Goal: Use online tool/utility: Utilize a website feature to perform a specific function

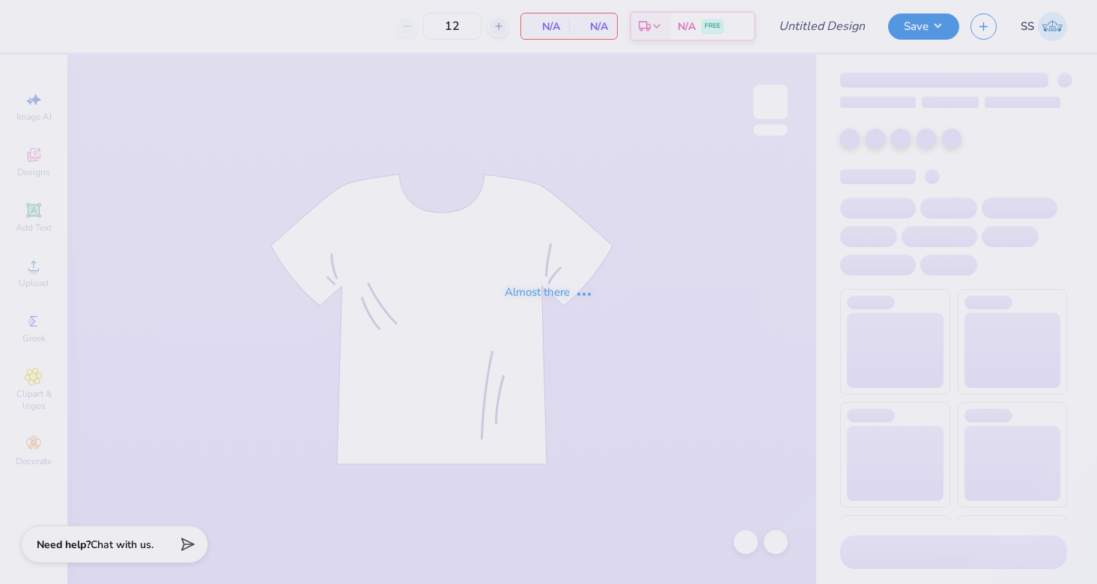
type input "Yellow flower tank 2.0"
type input "75"
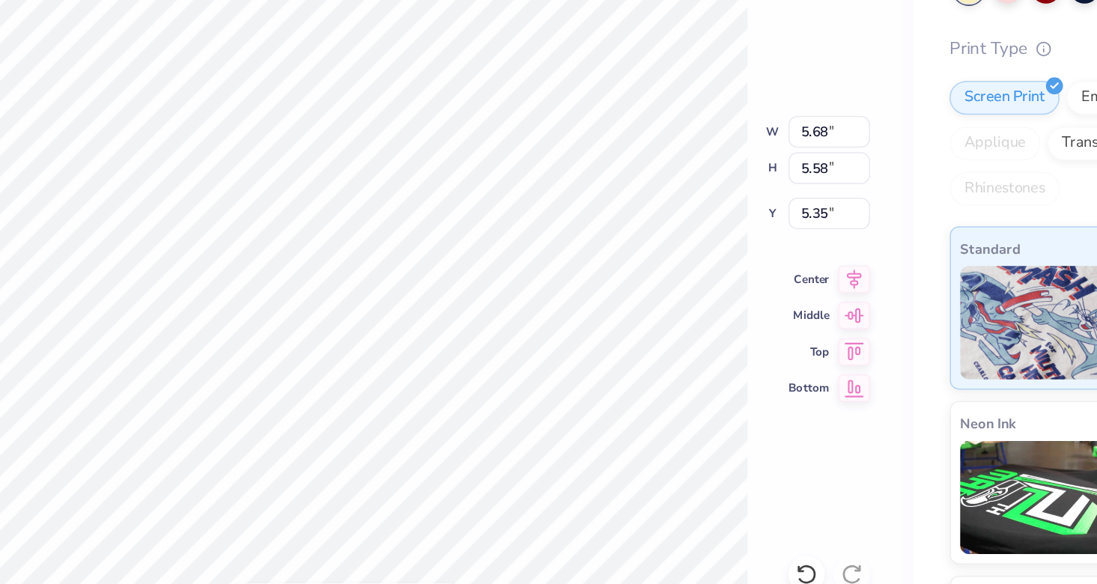
type input "0.50"
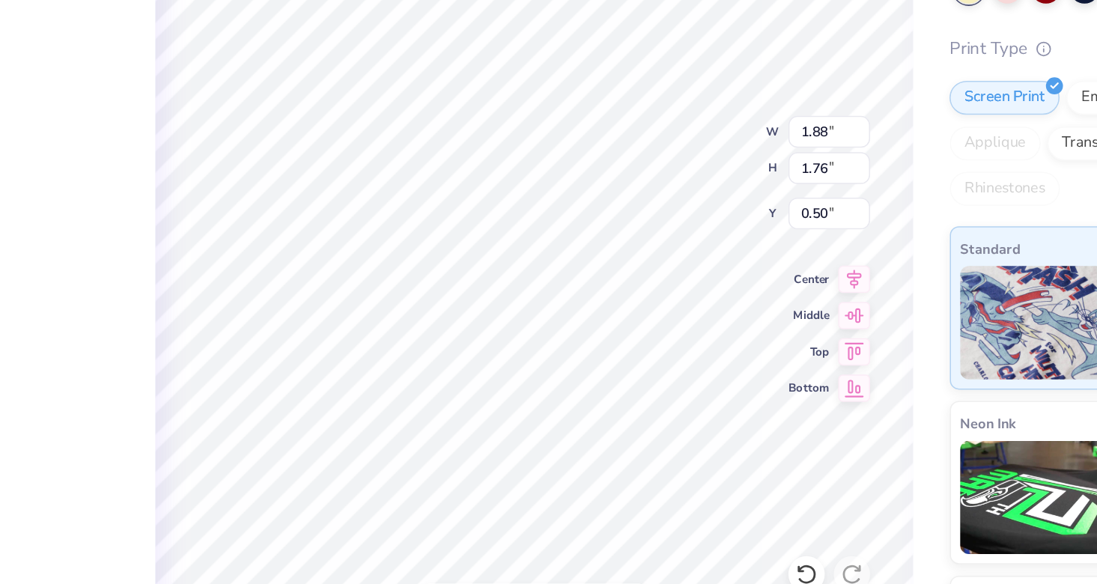
type input "1.88"
type input "1.76"
type input "6.04"
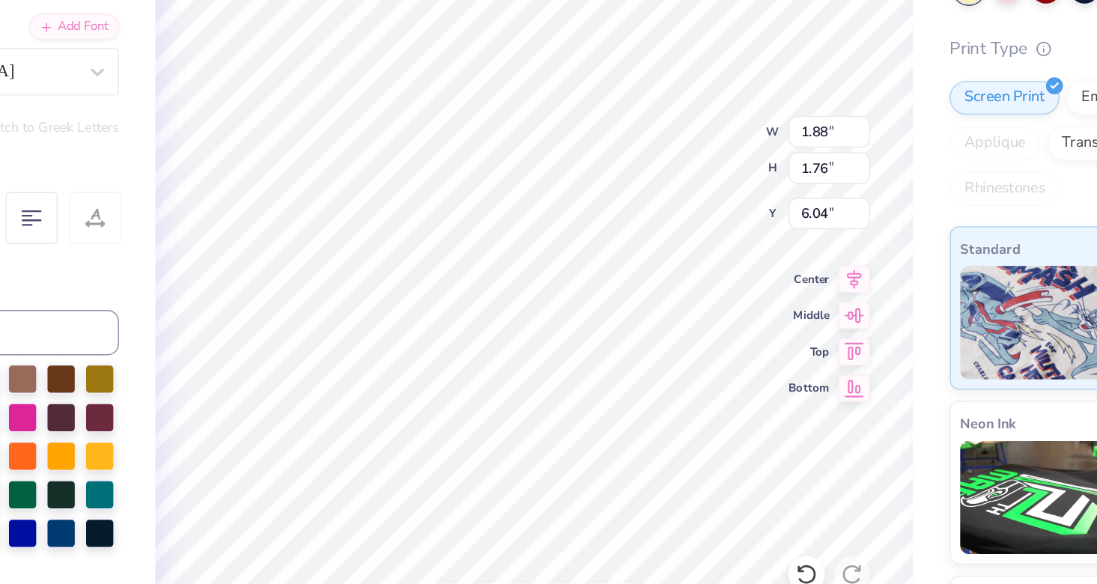
type input "5.68"
type input "5.58"
type input "5.15"
type input "6.50"
type input "0.50"
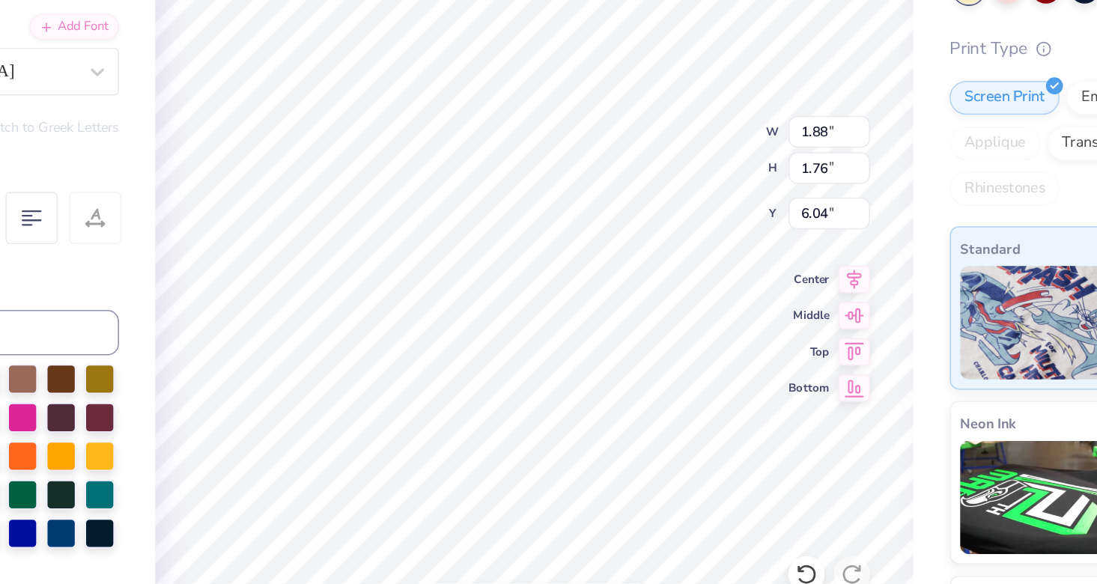
type input "8.22"
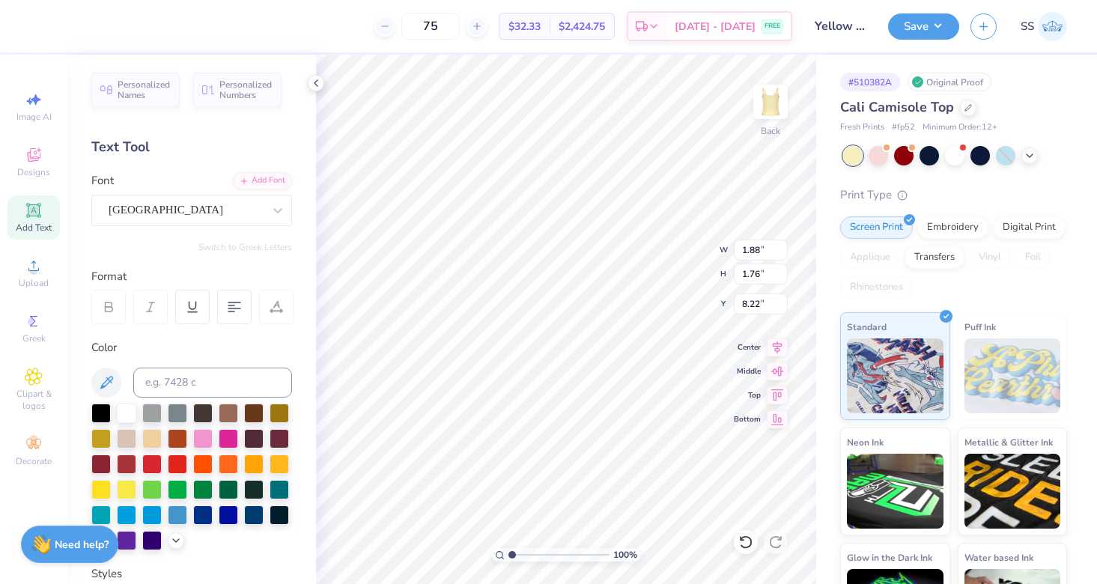
type input "5.68"
type input "5.58"
type input "0.50"
type input "4.59"
type input "4.51"
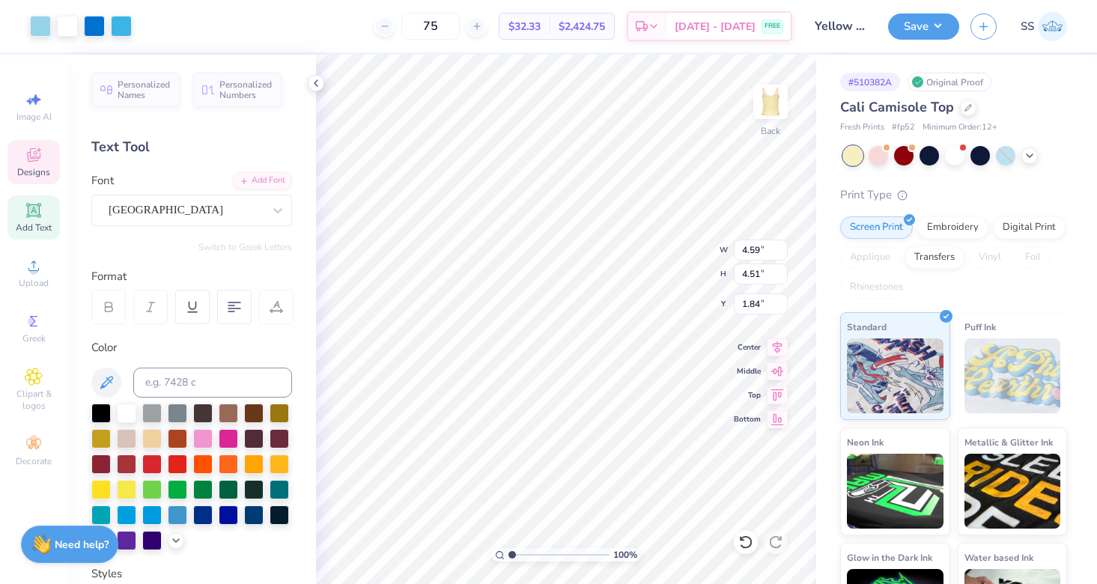
type input "7.01"
type input "1.81"
type input "1.85"
type input "7.01"
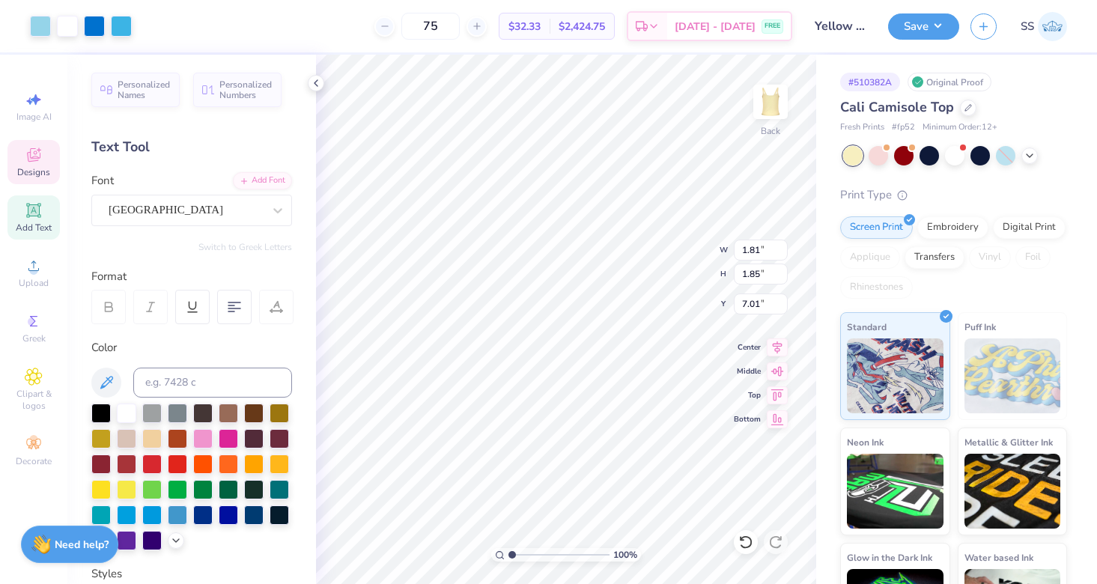
type input "4.59"
type input "4.51"
type input "7.22"
type input "5.69"
type input "5.60"
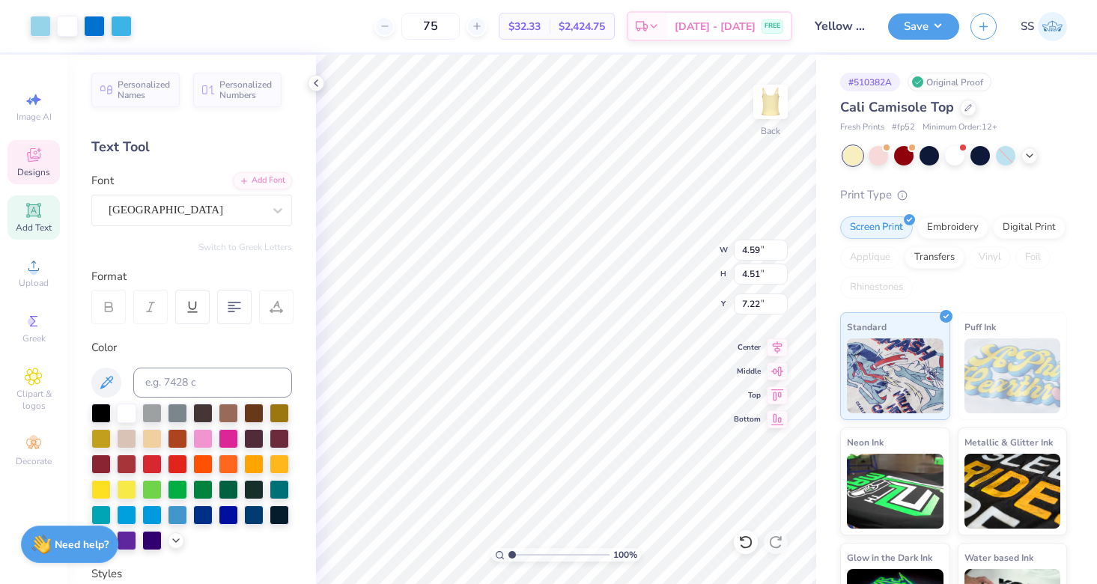
type input "5.86"
type input "5.37"
type input "6.16"
type input "0.50"
type input "6.84"
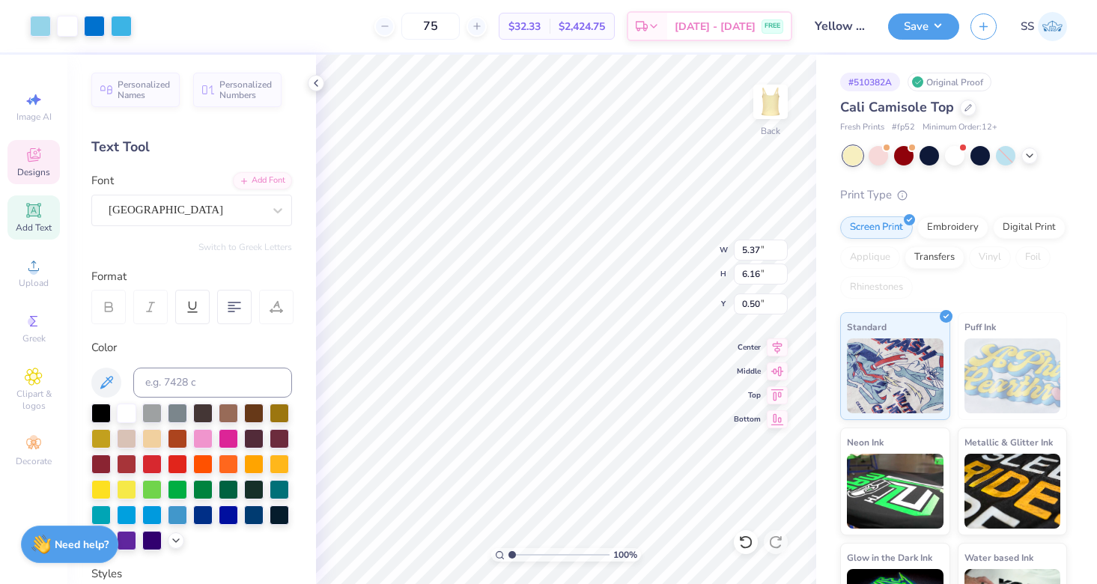
type input "3.76"
